Goal: Task Accomplishment & Management: Manage account settings

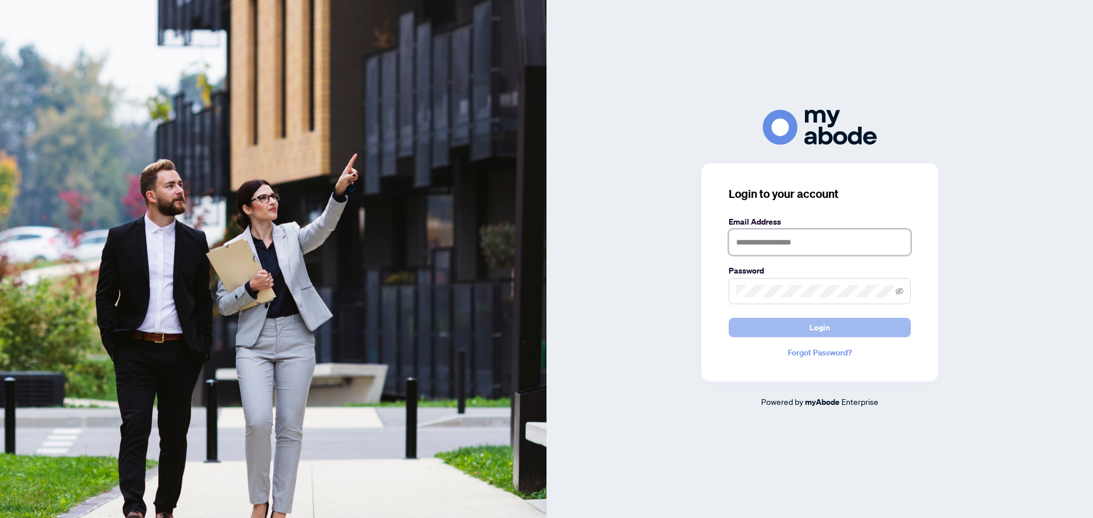
type input "**********"
click at [825, 334] on span "Login" at bounding box center [819, 328] width 20 height 18
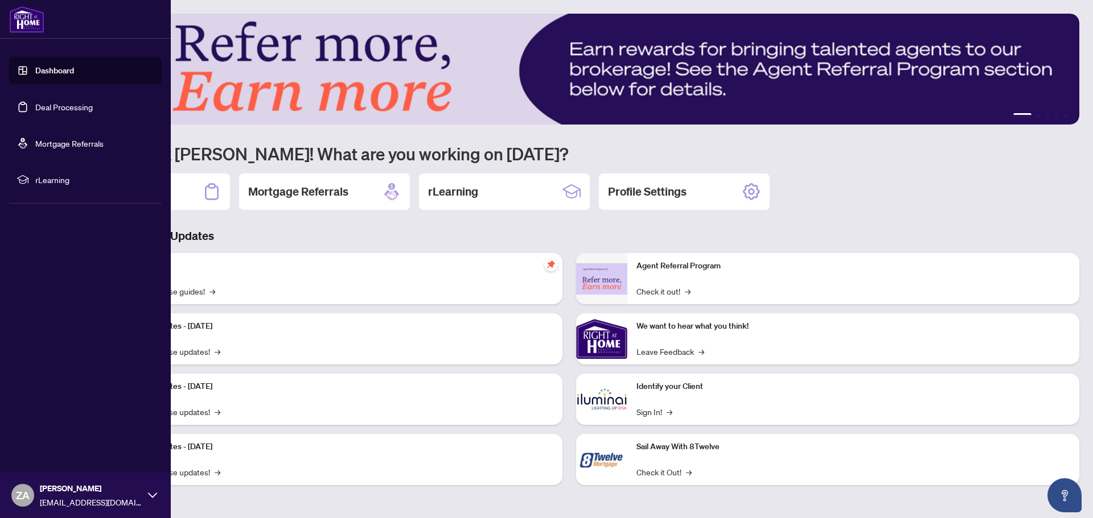
click at [35, 68] on link "Dashboard" at bounding box center [54, 70] width 39 height 10
click at [44, 108] on link "Deal Processing" at bounding box center [63, 107] width 57 height 10
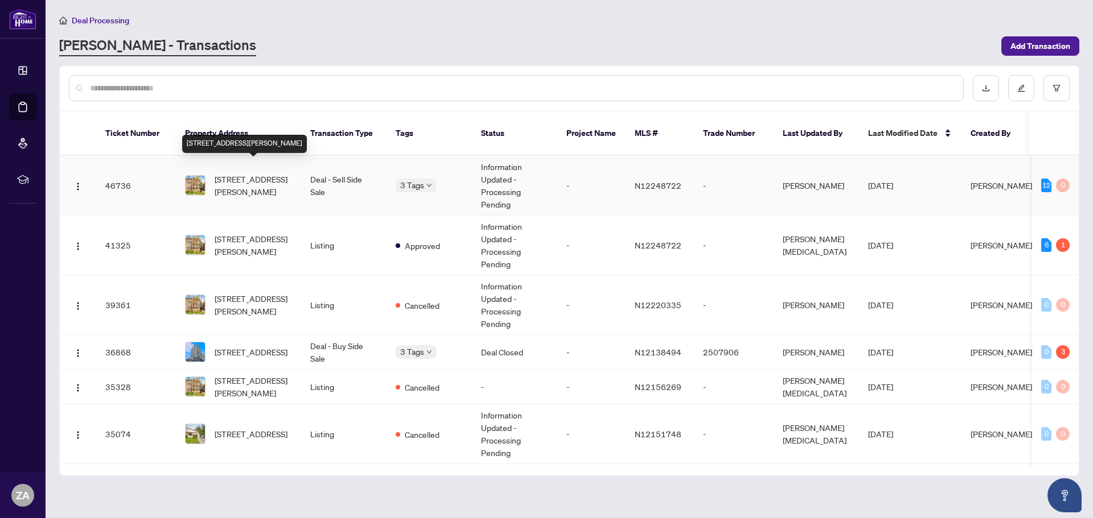
click at [242, 173] on span "[STREET_ADDRESS][PERSON_NAME]" at bounding box center [253, 185] width 77 height 25
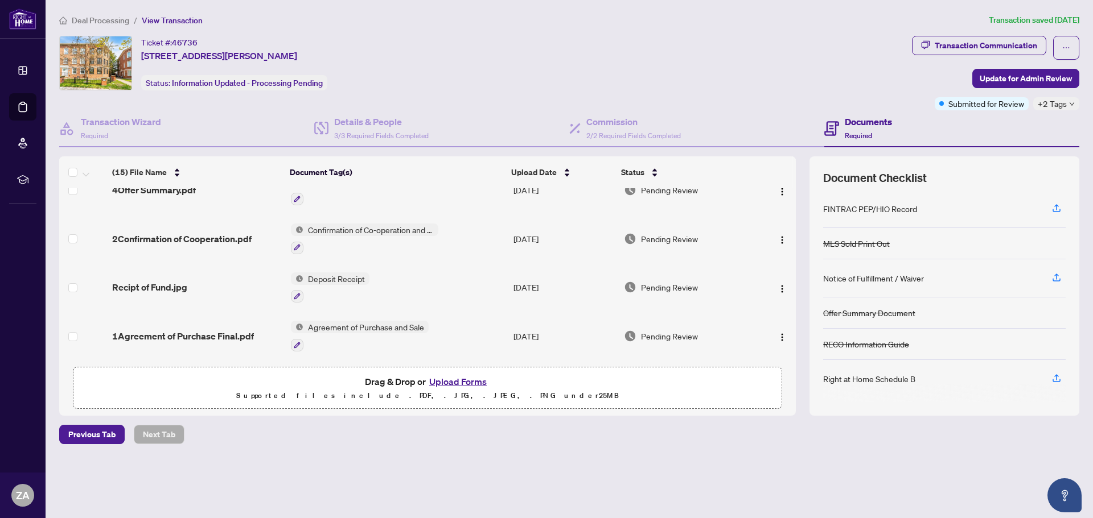
scroll to position [555, 0]
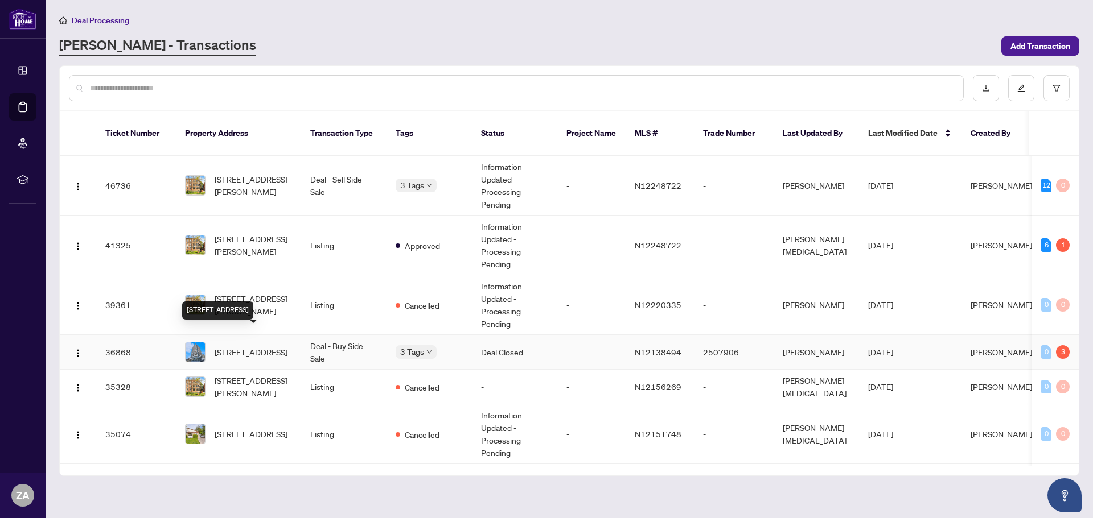
click at [230, 346] on span "[STREET_ADDRESS]" at bounding box center [251, 352] width 73 height 13
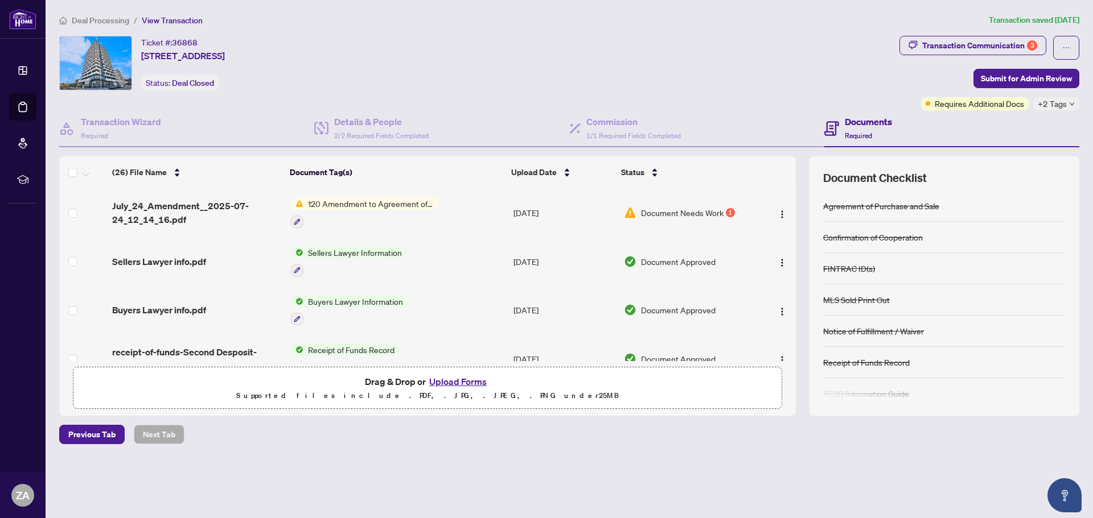
click at [658, 212] on span "Document Needs Work" at bounding box center [682, 213] width 83 height 13
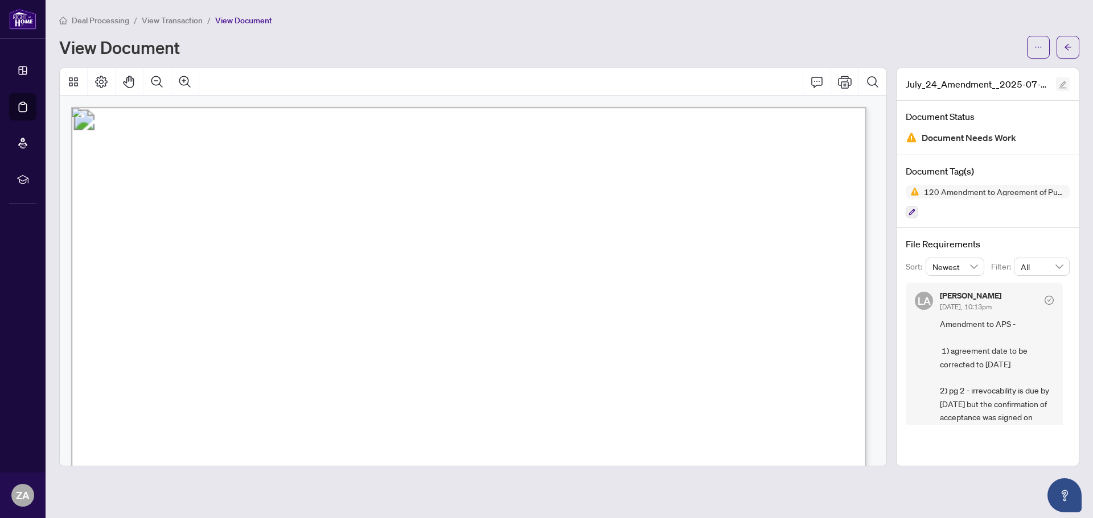
click at [1062, 84] on icon "edit" at bounding box center [1062, 85] width 8 height 8
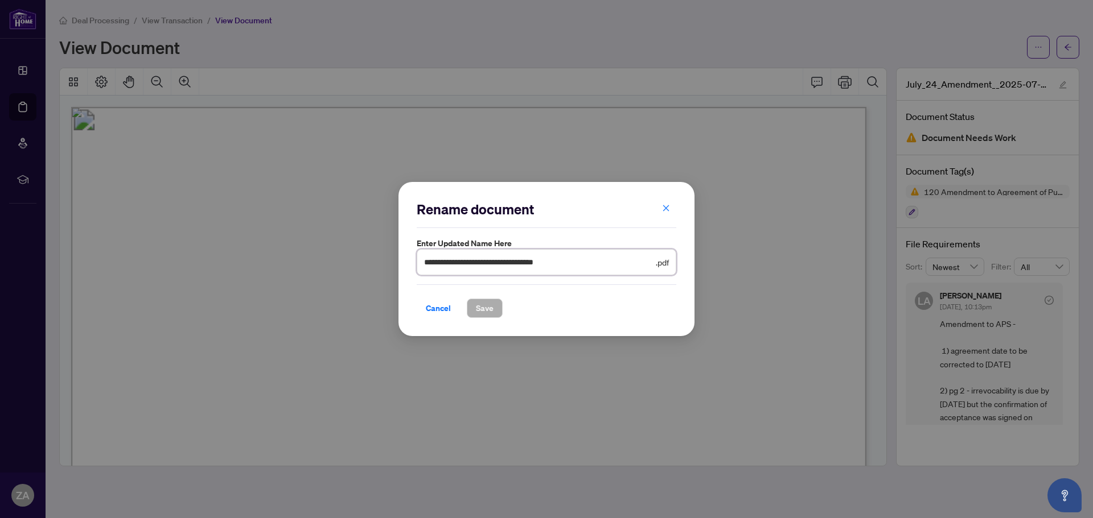
click at [556, 264] on input "**********" at bounding box center [538, 262] width 229 height 13
click at [656, 265] on span ".pdf" at bounding box center [662, 262] width 13 height 13
click at [665, 201] on span "button" at bounding box center [666, 209] width 8 height 18
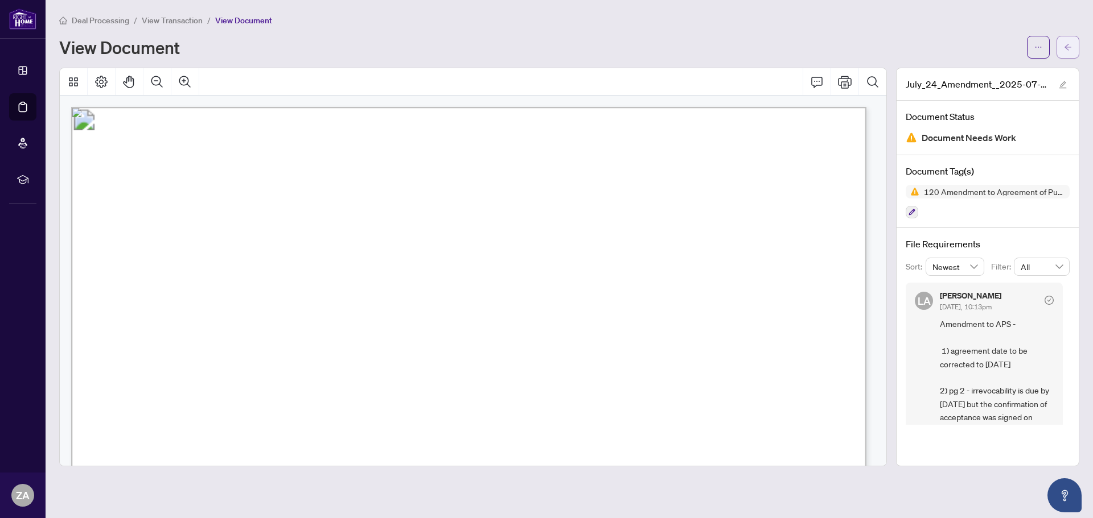
click at [1068, 42] on span "button" at bounding box center [1068, 47] width 8 height 18
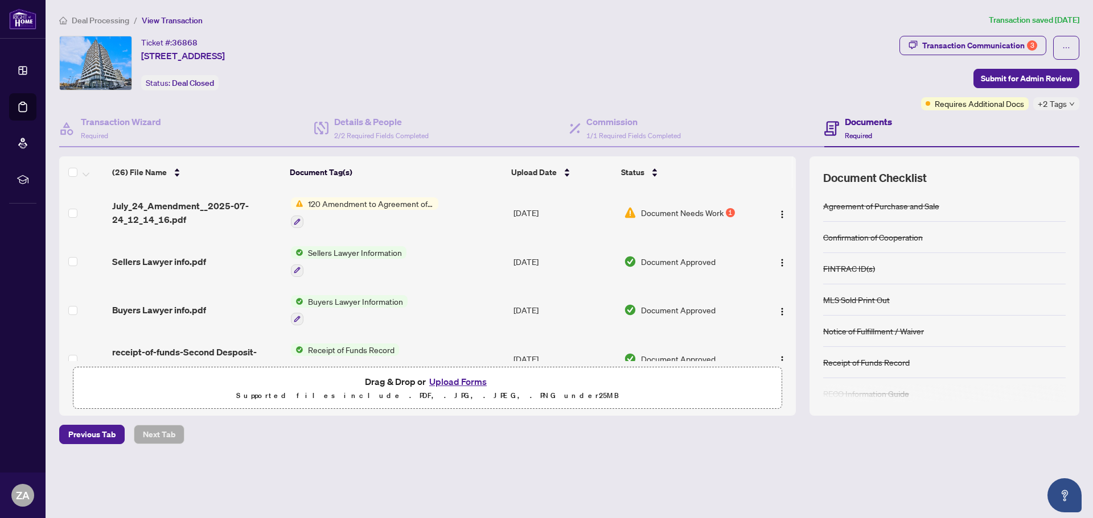
click at [342, 206] on span "120 Amendment to Agreement of Purchase and Sale" at bounding box center [370, 203] width 135 height 13
click at [402, 204] on span "120 Amendment to Agreement of Purchase and Sale" at bounding box center [370, 203] width 135 height 13
click at [691, 213] on span "Document Needs Work" at bounding box center [682, 213] width 83 height 13
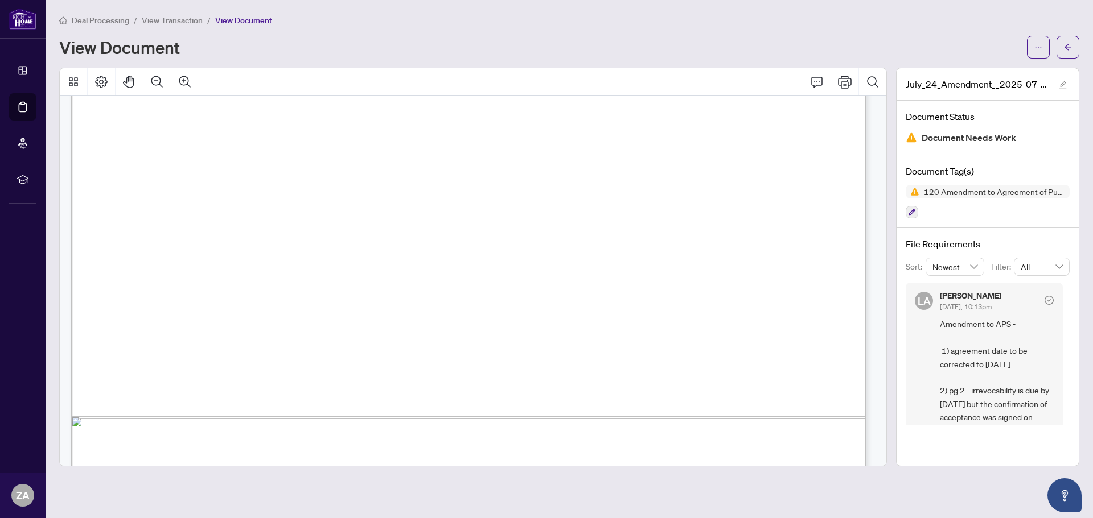
scroll to position [1736, 0]
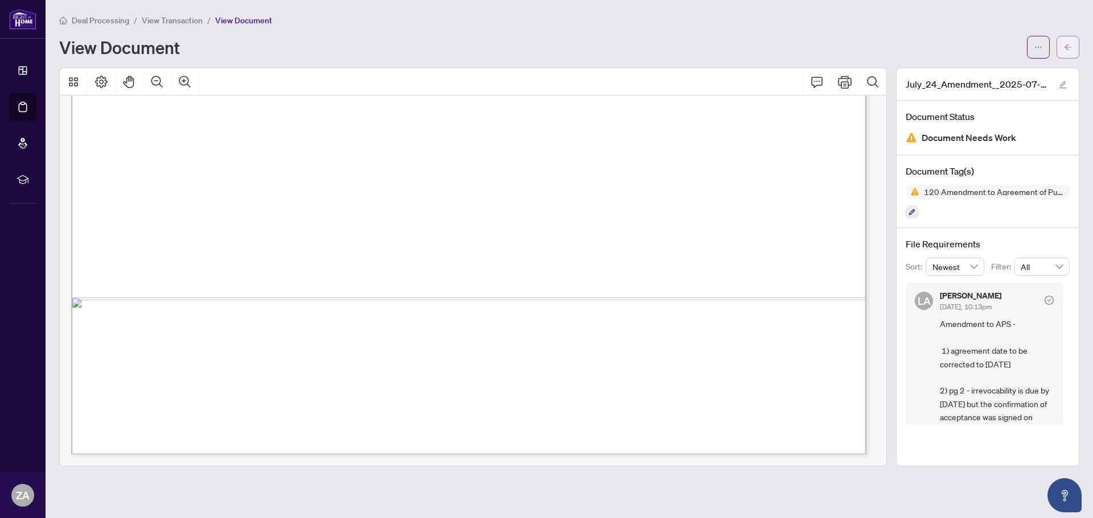
click at [1073, 46] on button "button" at bounding box center [1067, 47] width 23 height 23
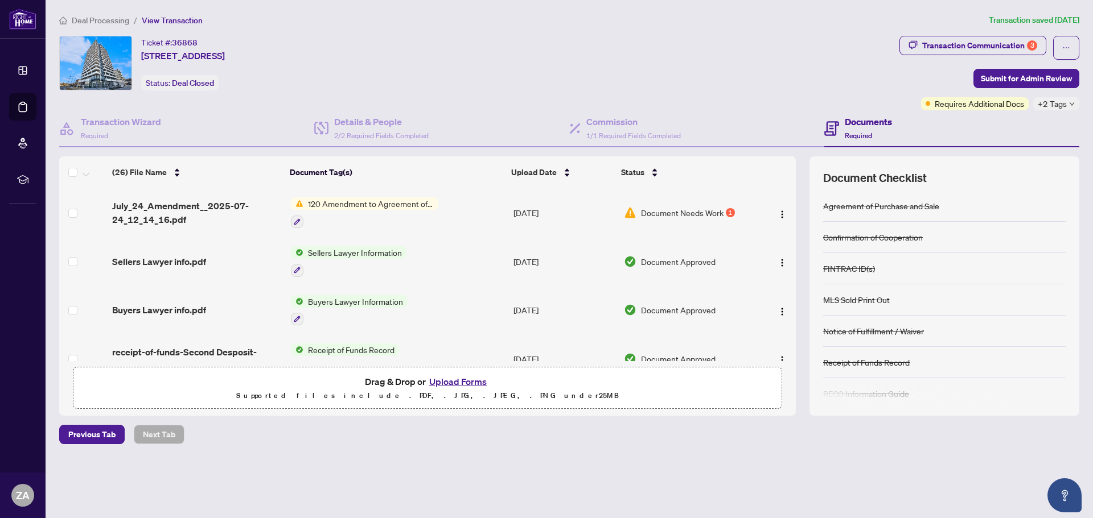
click at [460, 381] on button "Upload Forms" at bounding box center [458, 381] width 64 height 15
click at [459, 384] on button "Upload Forms" at bounding box center [458, 381] width 64 height 15
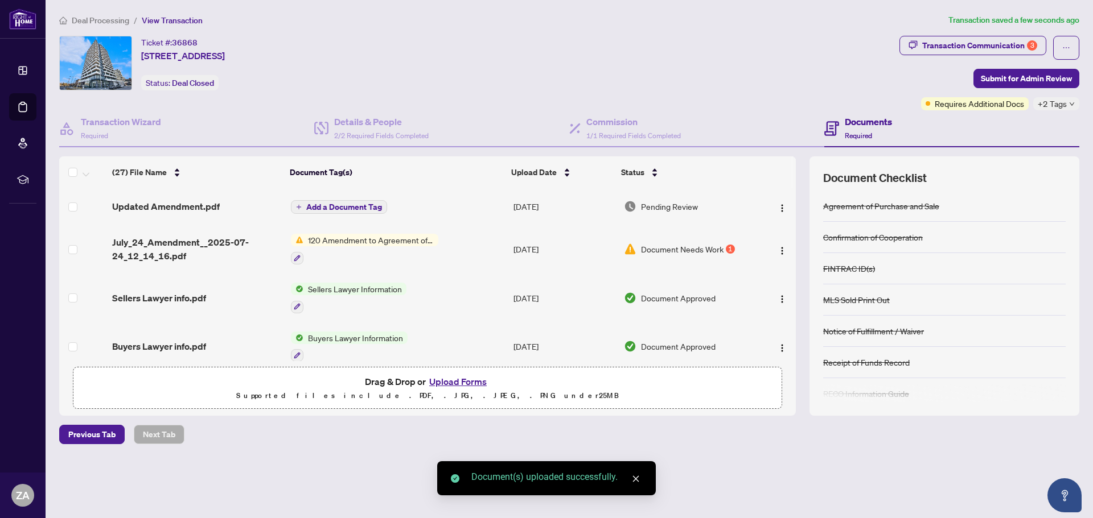
click at [357, 205] on span "Add a Document Tag" at bounding box center [344, 207] width 76 height 8
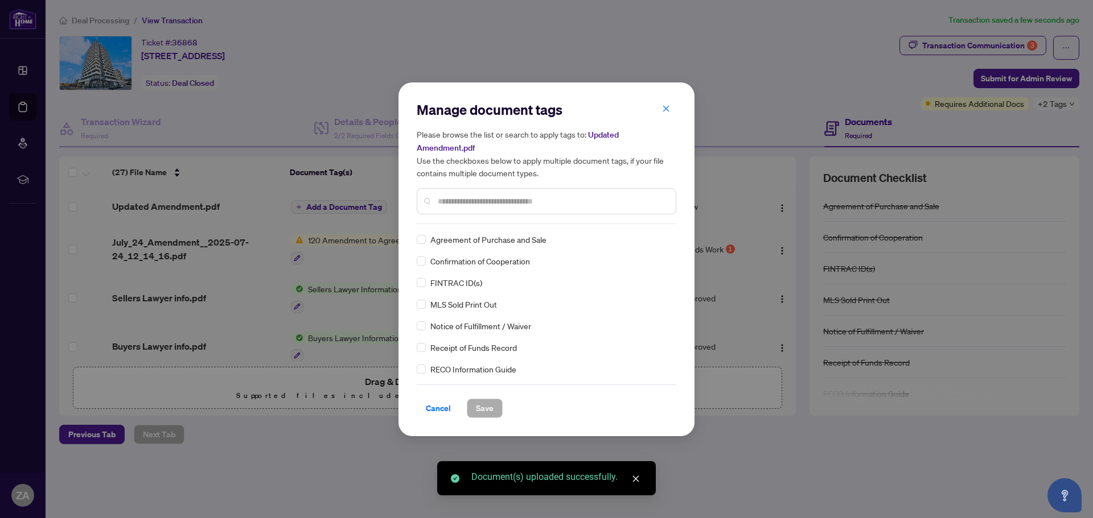
click at [469, 222] on div "Manage document tags Please browse the list or search to apply tags to: Updated…" at bounding box center [546, 162] width 259 height 123
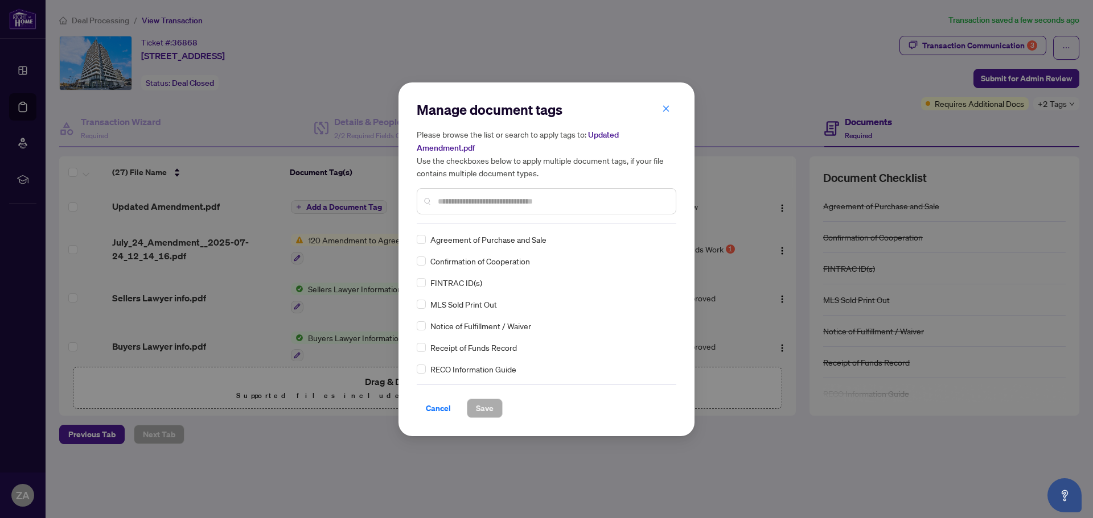
click at [469, 205] on input "text" at bounding box center [552, 201] width 229 height 13
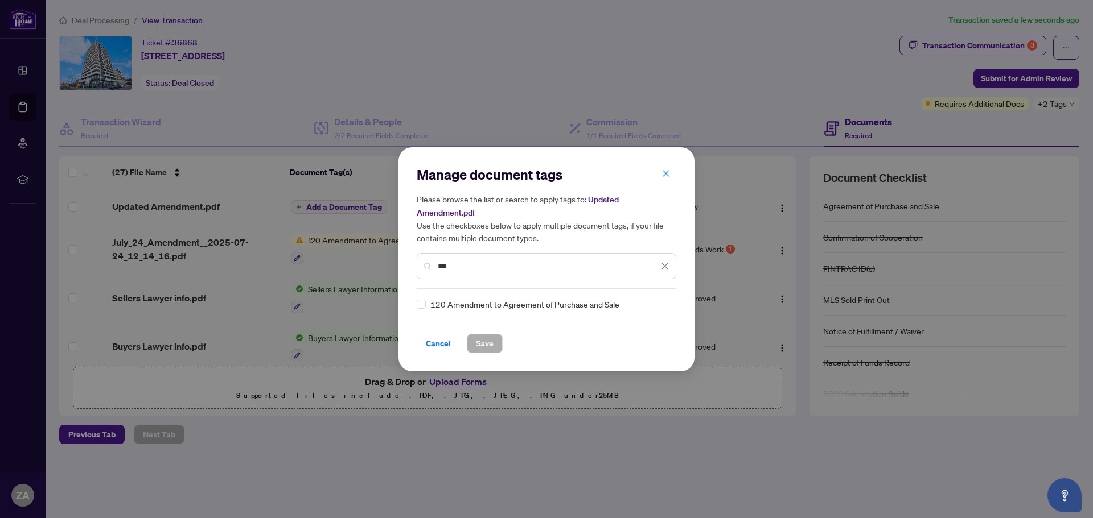
type input "***"
click at [491, 345] on span "Save" at bounding box center [485, 344] width 18 height 18
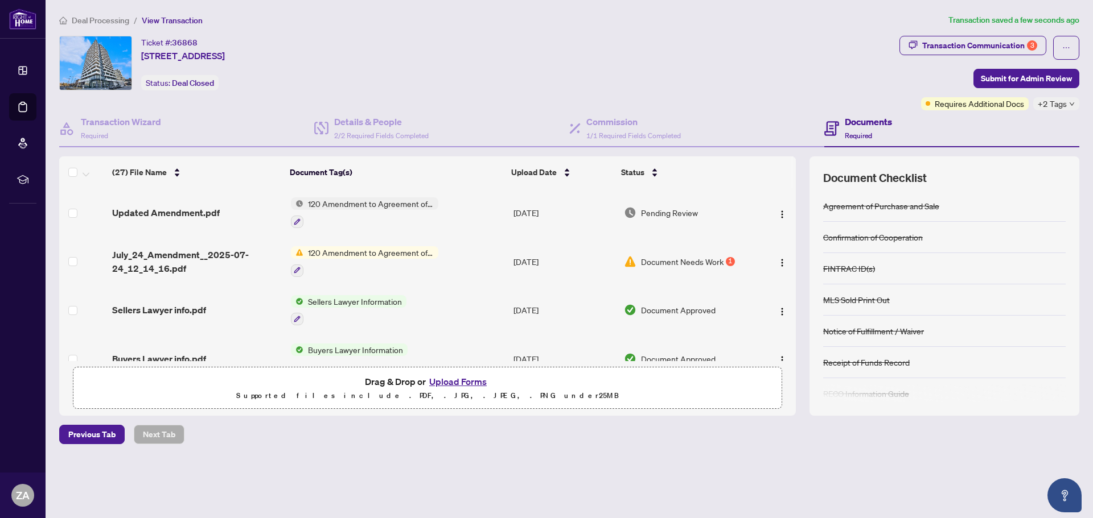
click at [673, 261] on span "Document Needs Work" at bounding box center [682, 262] width 83 height 13
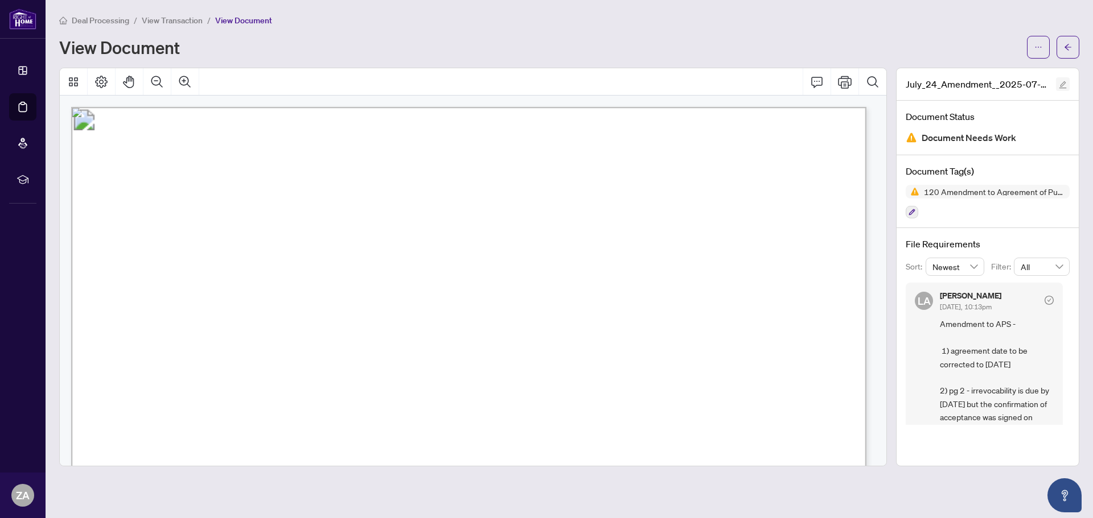
click at [1061, 84] on icon "edit" at bounding box center [1062, 84] width 7 height 7
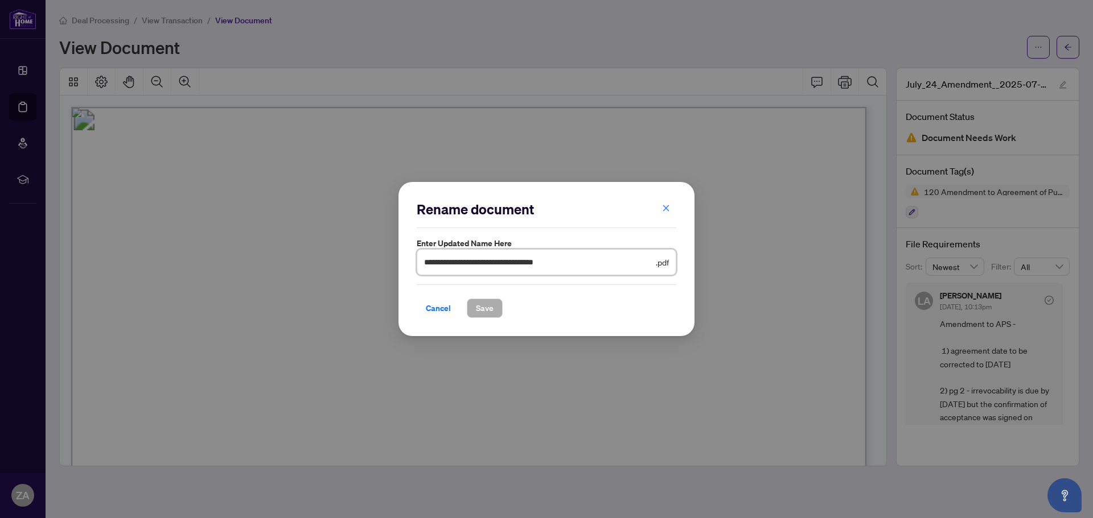
click at [611, 267] on input "**********" at bounding box center [538, 262] width 229 height 13
drag, startPoint x: 594, startPoint y: 263, endPoint x: 285, endPoint y: 267, distance: 308.5
click at [285, 267] on div "**********" at bounding box center [546, 259] width 1093 height 518
type input "*"
type input "**********"
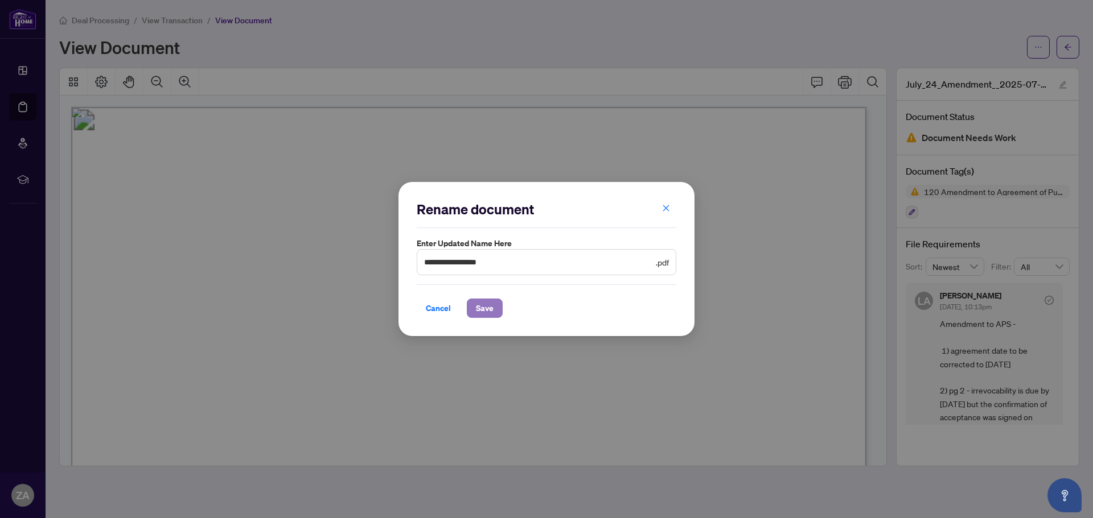
click at [482, 318] on span "Save" at bounding box center [485, 308] width 18 height 18
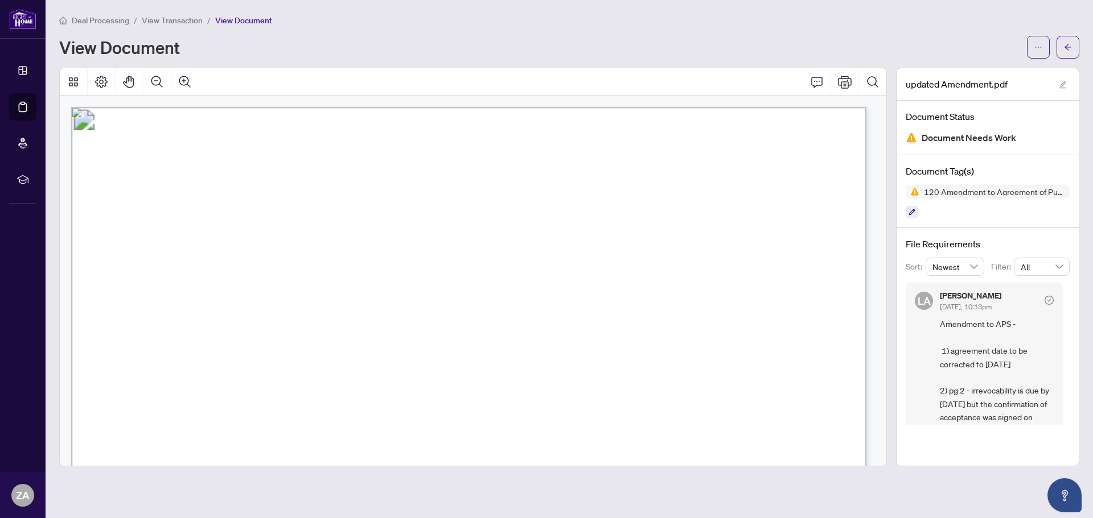
click at [454, 122] on span "DigiSign Verified - 7aa6c8ba-4856-45c3-bdc4-891ad7d83ef9" at bounding box center [279, 124] width 349 height 15
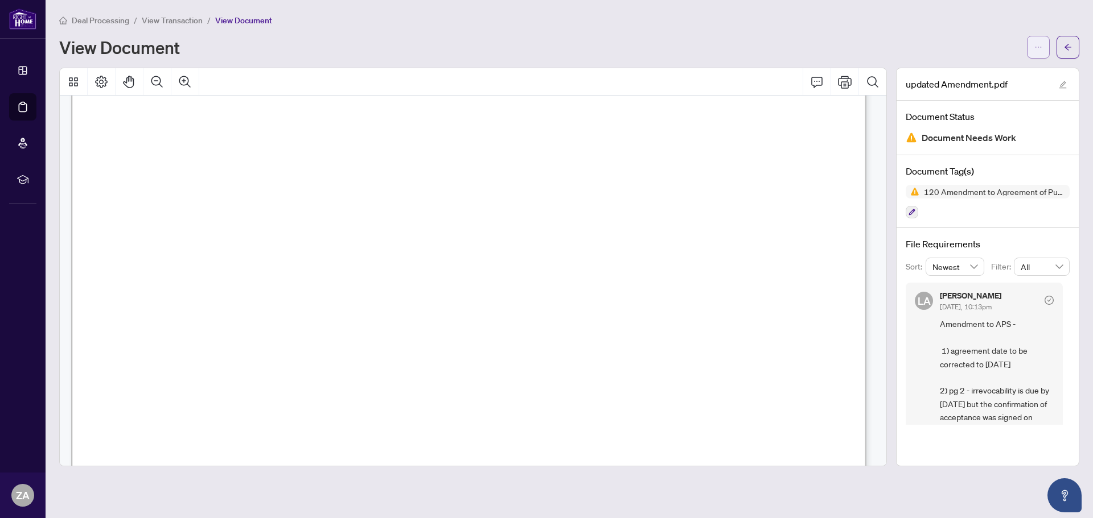
click at [1037, 44] on icon "ellipsis" at bounding box center [1038, 47] width 8 height 8
click at [1001, 92] on span "Manage Document Tags" at bounding box center [997, 90] width 86 height 13
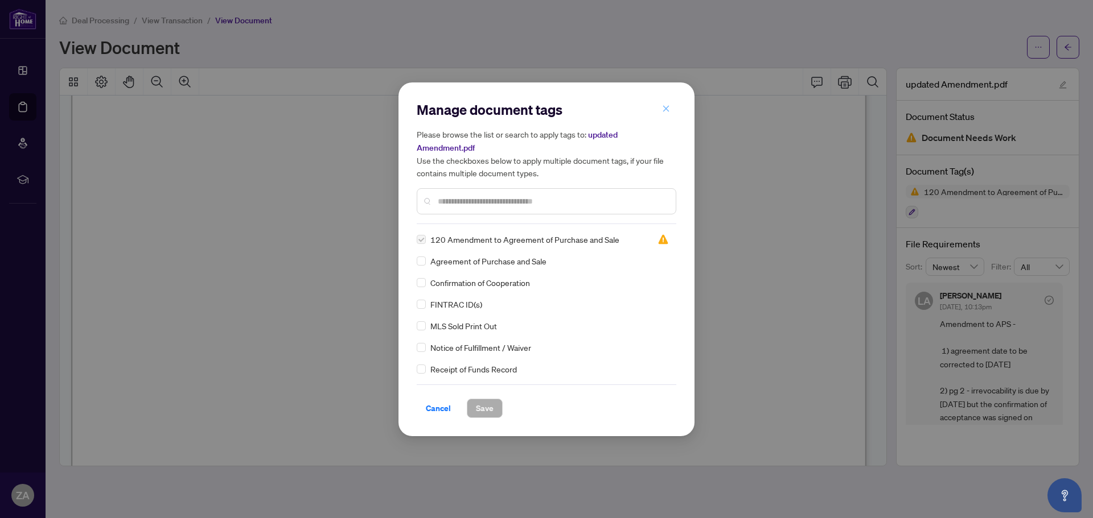
click at [671, 113] on button "button" at bounding box center [665, 109] width 23 height 19
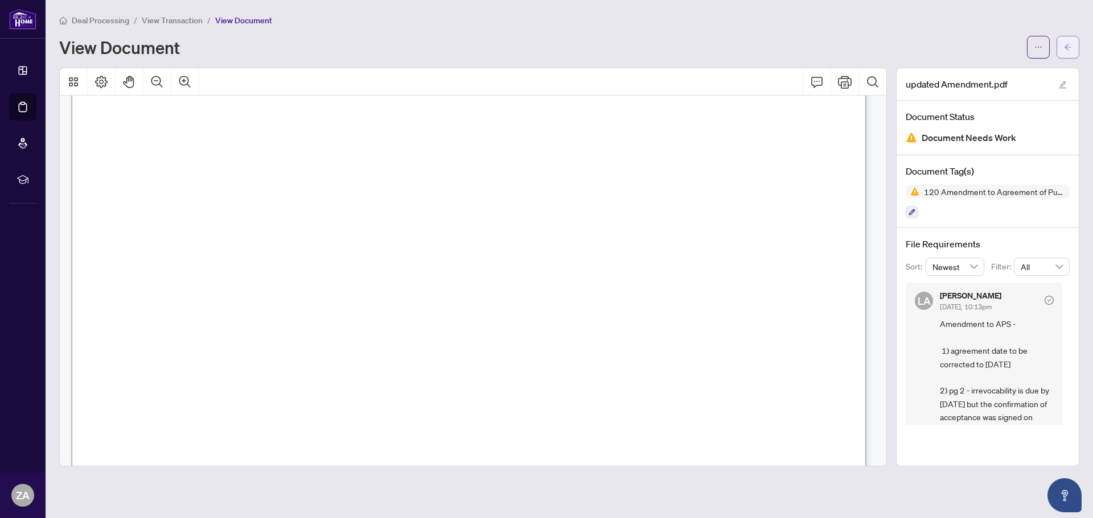
click at [1068, 43] on icon "arrow-left" at bounding box center [1068, 47] width 8 height 8
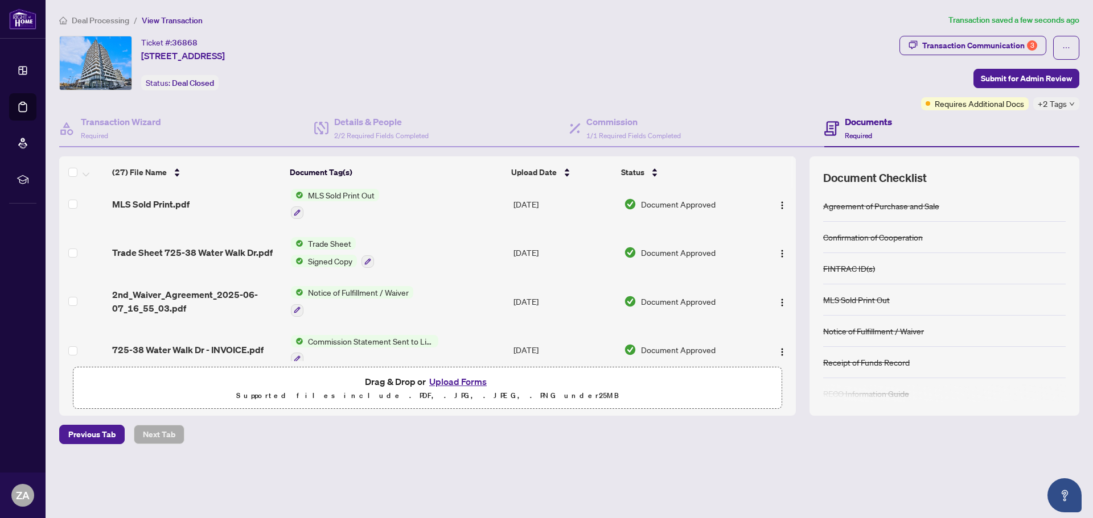
scroll to position [341, 0]
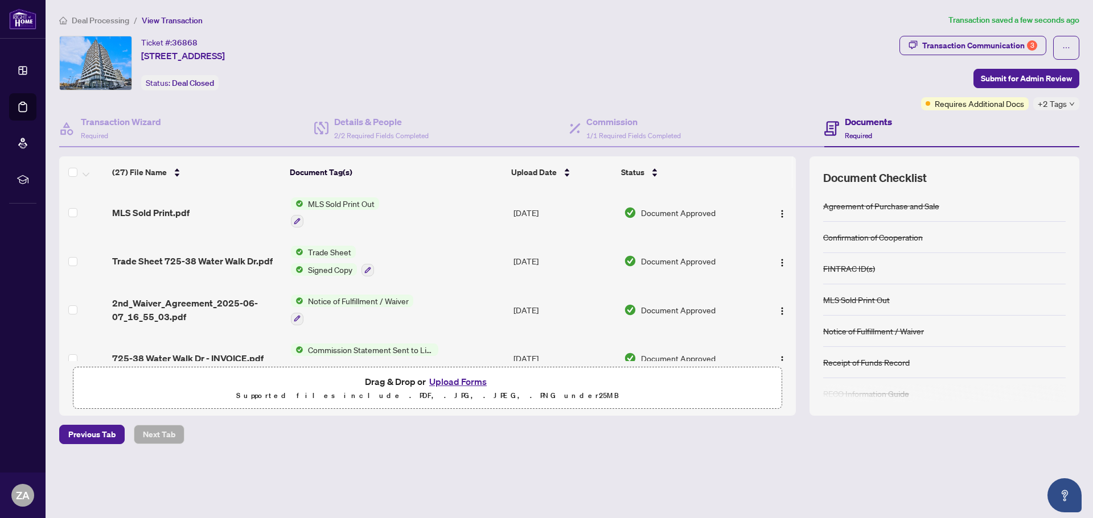
click at [327, 250] on span "Trade Sheet" at bounding box center [329, 252] width 52 height 13
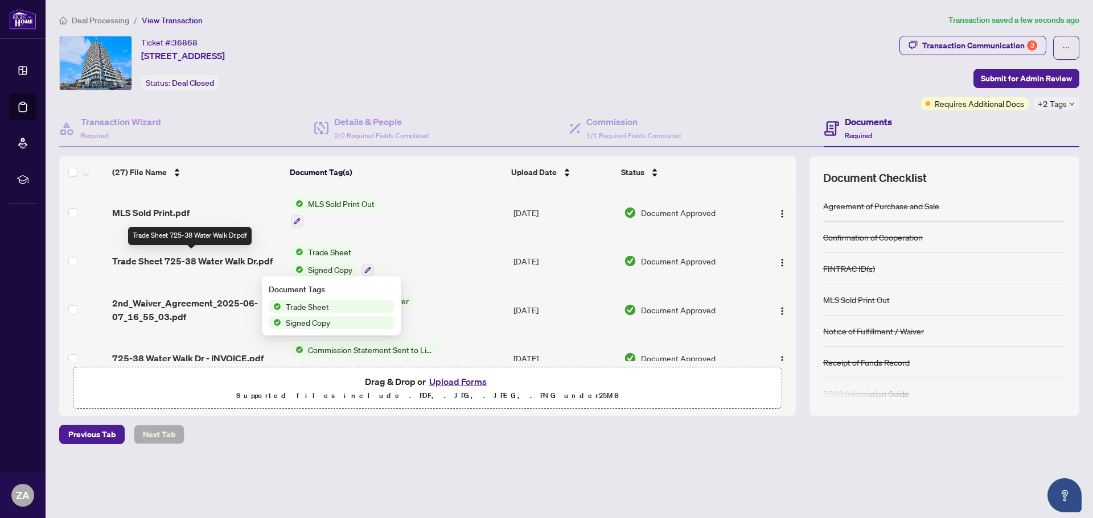
click at [203, 258] on span "Trade Sheet 725-38 Water Walk Dr.pdf" at bounding box center [192, 261] width 160 height 14
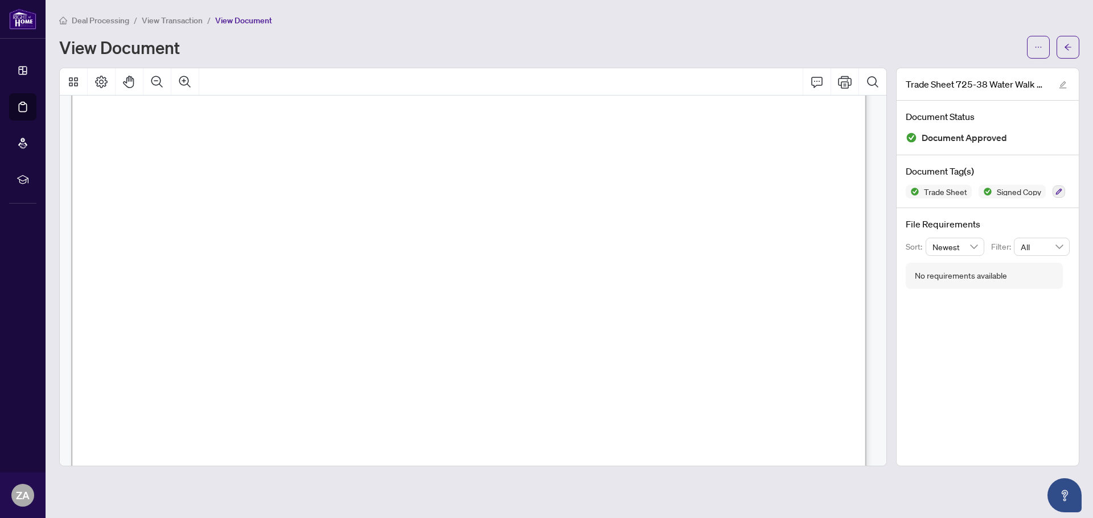
scroll to position [285, 0]
click at [1072, 47] on button "button" at bounding box center [1067, 47] width 23 height 23
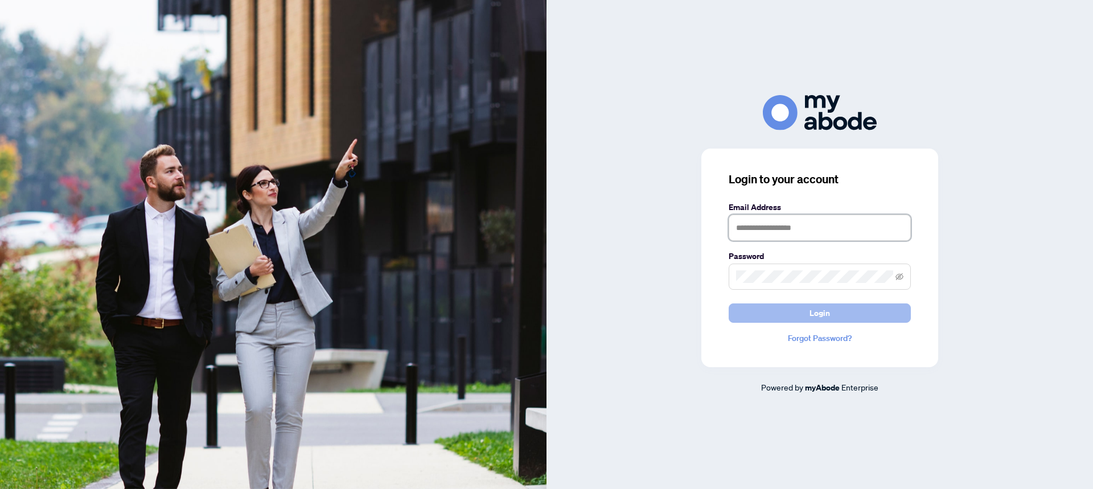
type input "**********"
click at [794, 314] on button "Login" at bounding box center [819, 312] width 182 height 19
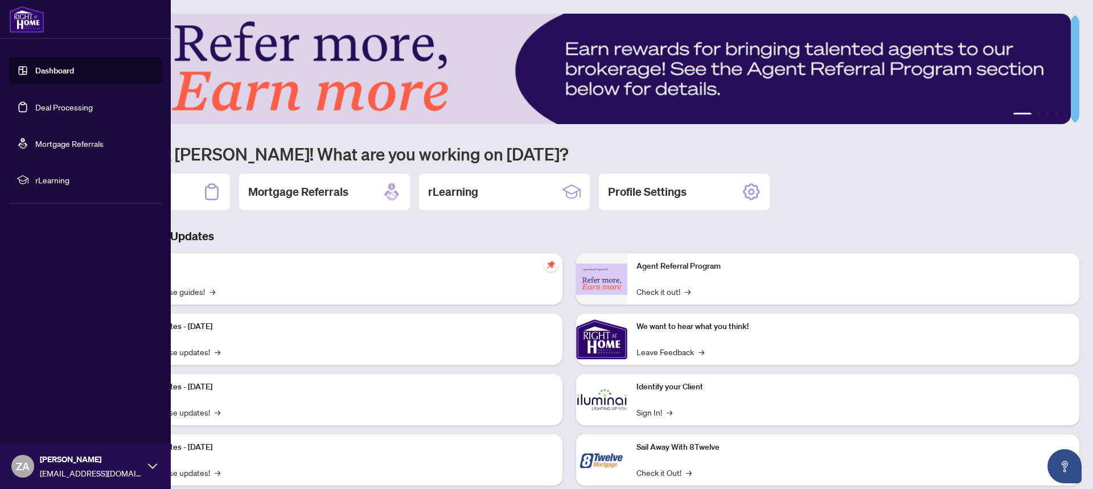
click at [35, 69] on link "Dashboard" at bounding box center [54, 70] width 39 height 10
click at [47, 108] on link "Deal Processing" at bounding box center [63, 107] width 57 height 10
